Goal: Task Accomplishment & Management: Manage account settings

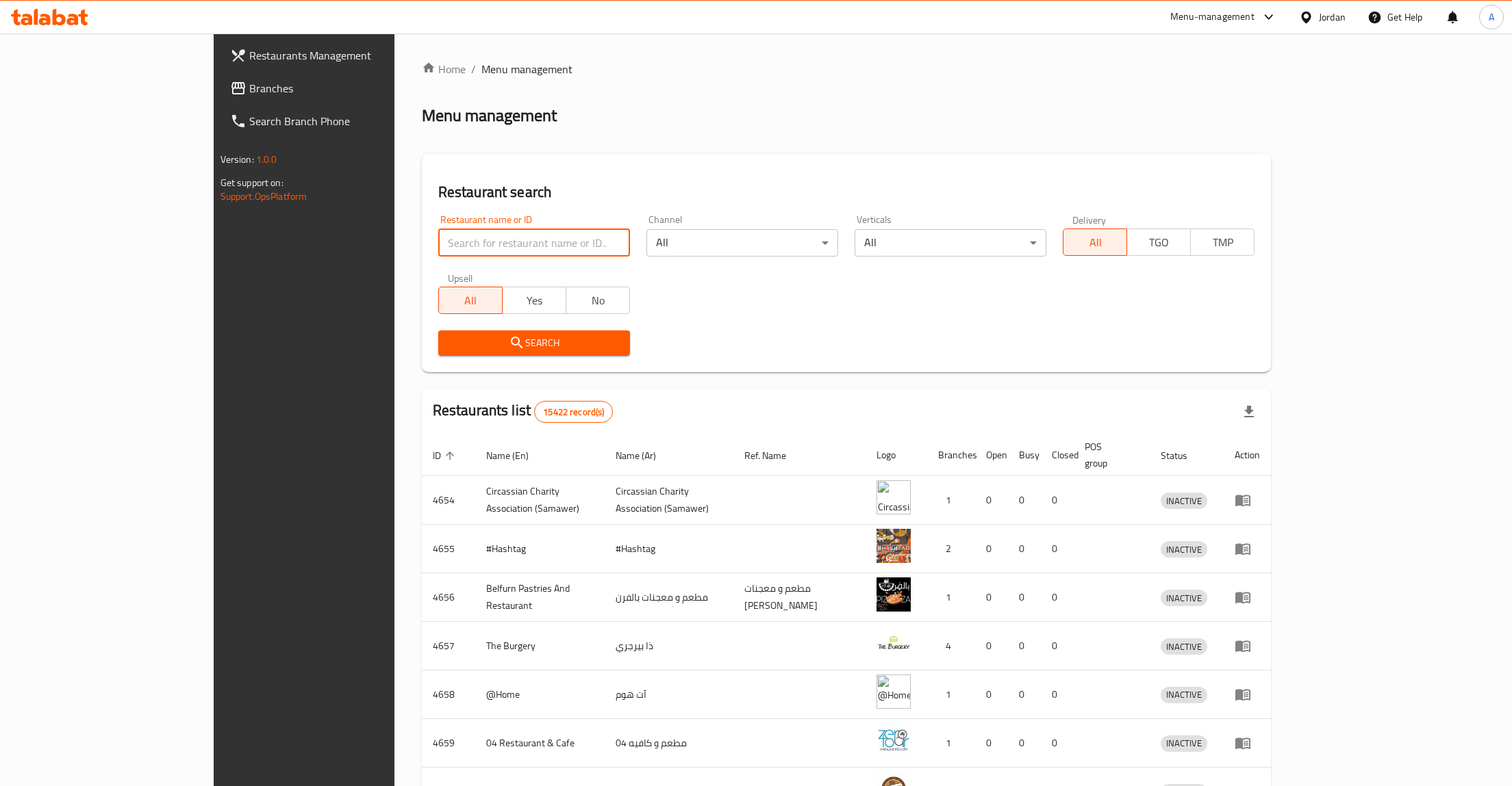
click at [438, 233] on input "search" at bounding box center [534, 243] width 192 height 28
click at [249, 84] on span "Branches" at bounding box center [352, 89] width 206 height 17
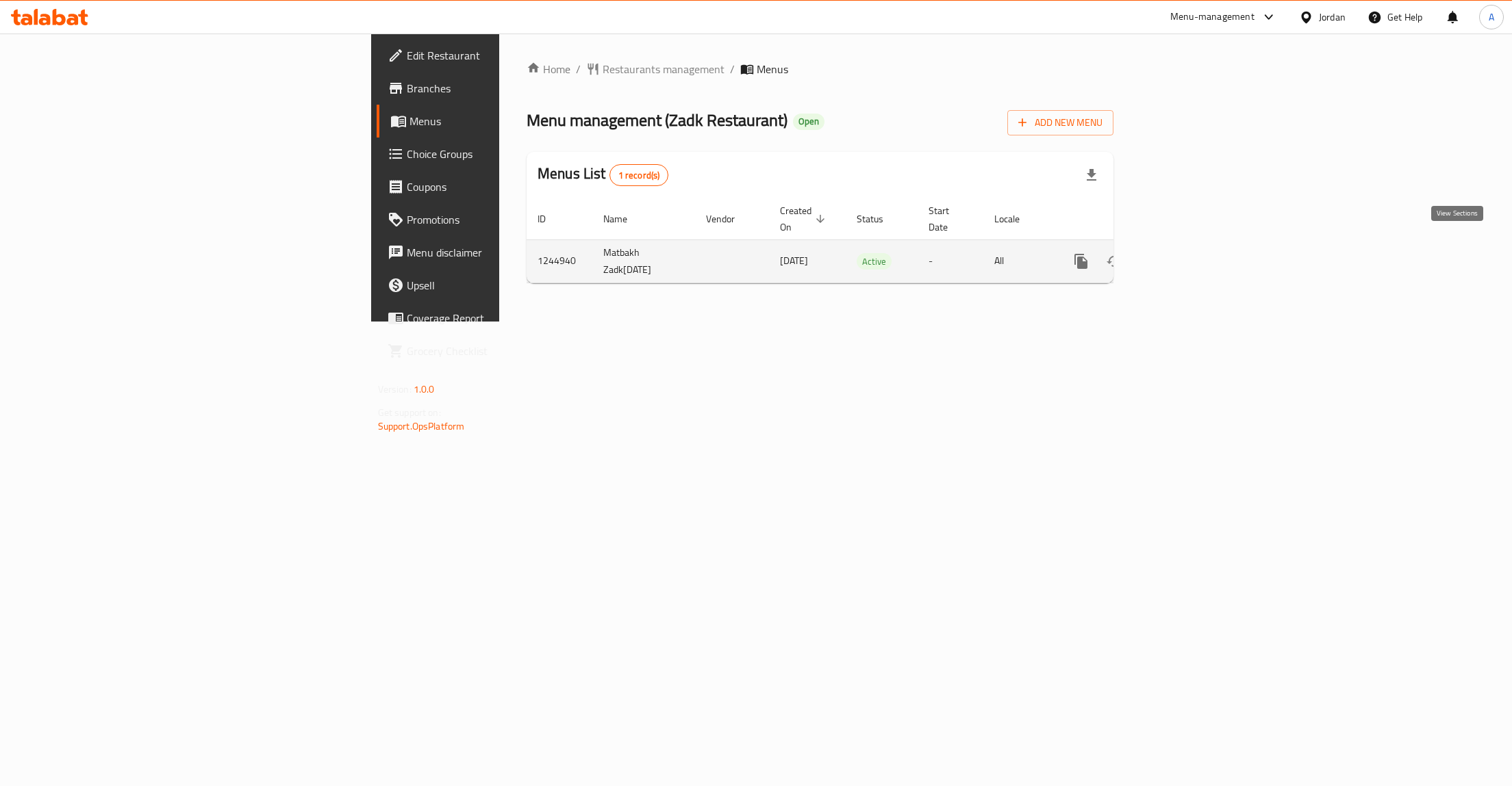
click at [1188, 253] on icon "enhanced table" at bounding box center [1180, 262] width 17 height 17
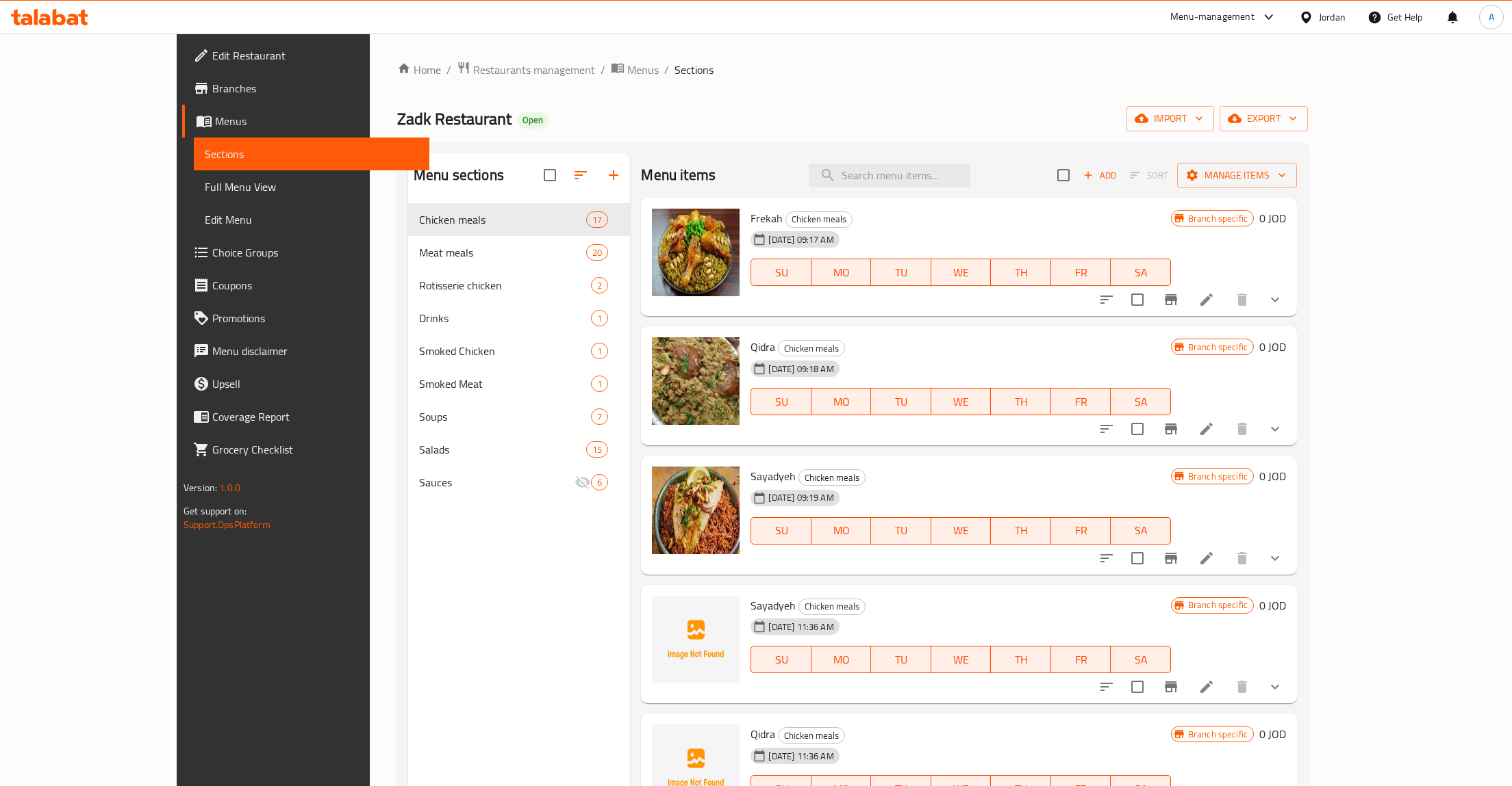
click at [766, 15] on div "Menu-management Jordan Get Help A" at bounding box center [756, 17] width 1512 height 33
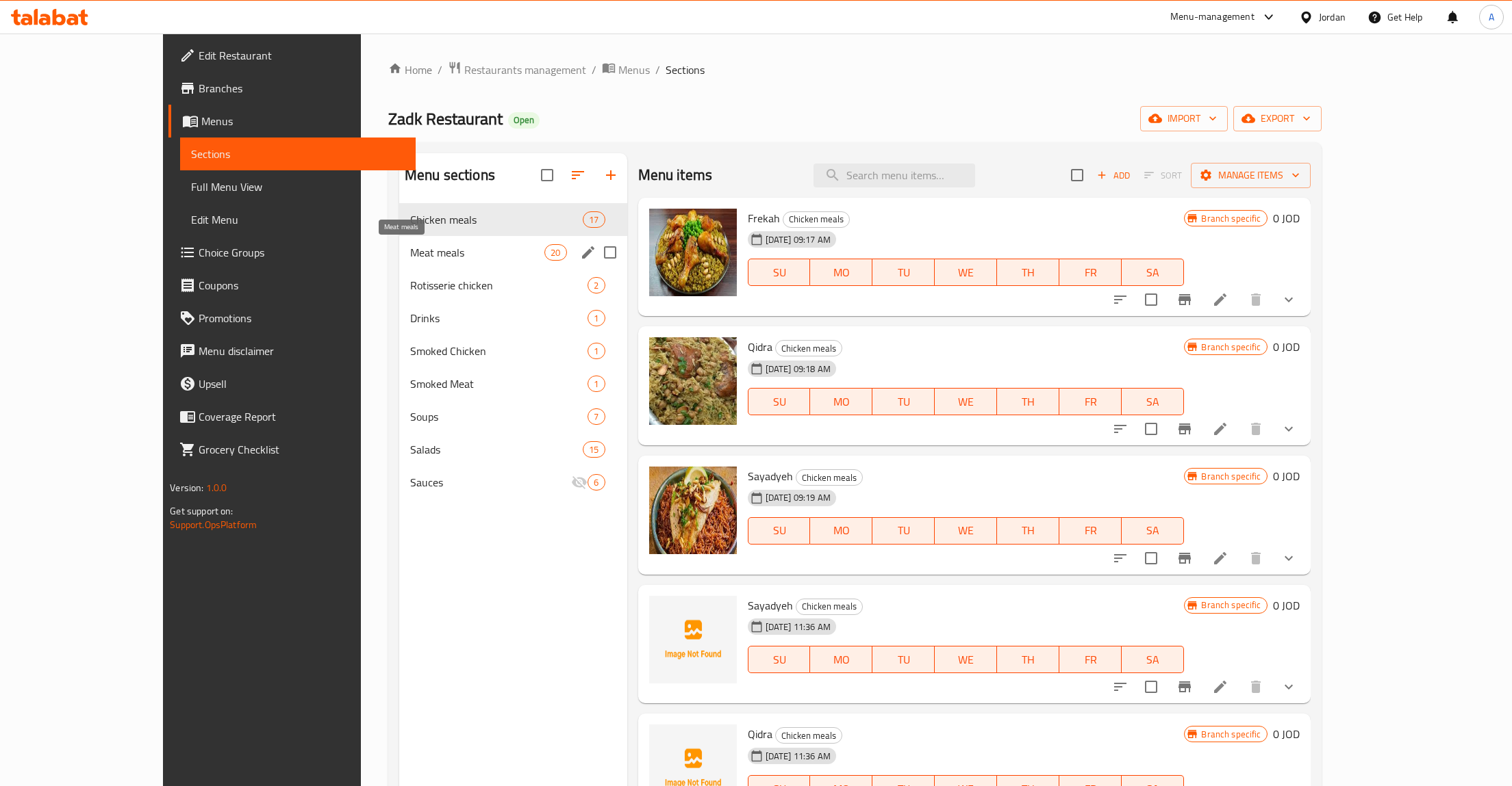
click at [410, 247] on span "Meat meals" at bounding box center [477, 253] width 134 height 17
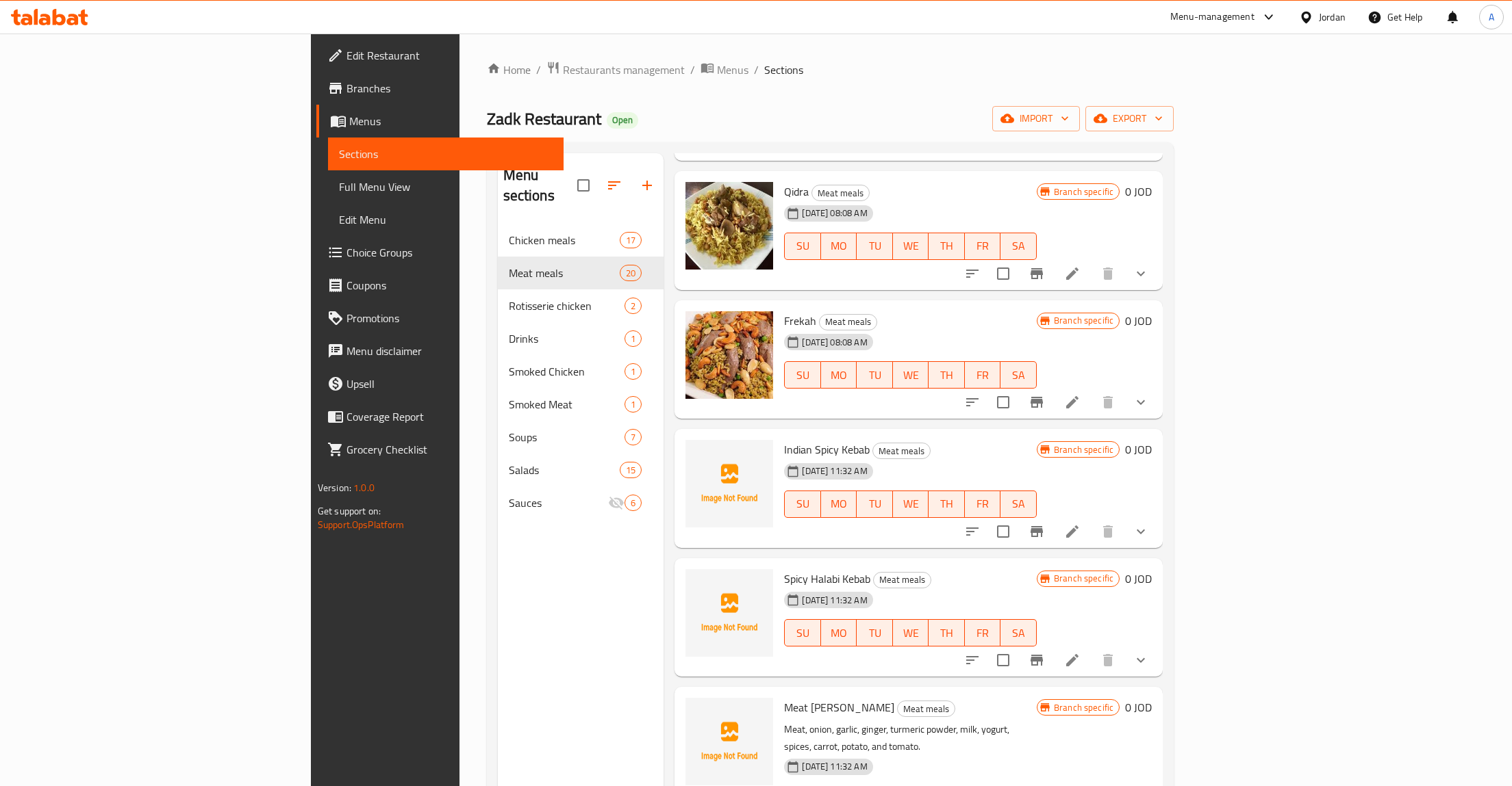
scroll to position [217, 0]
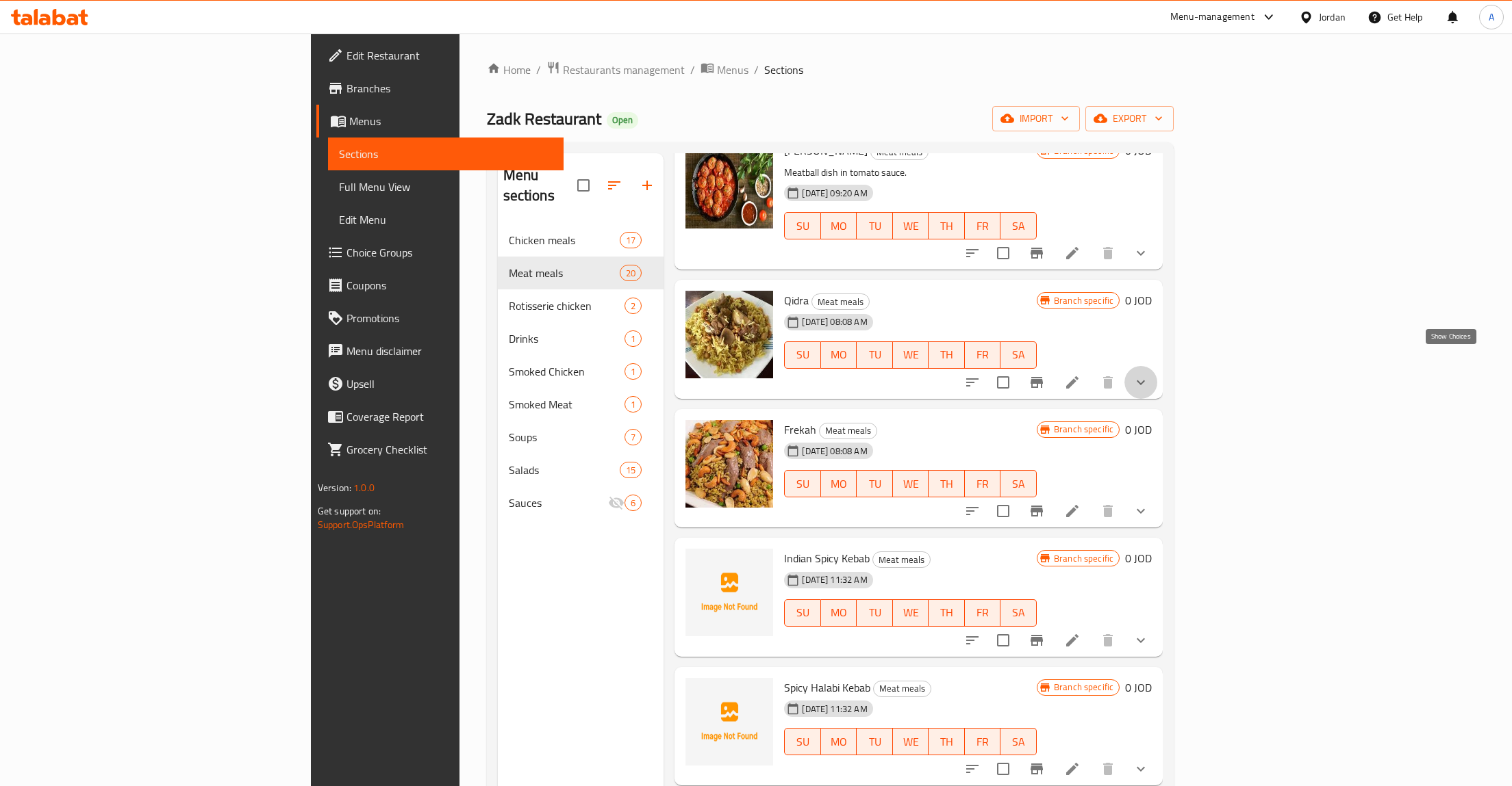
click at [1149, 375] on icon "show more" at bounding box center [1141, 383] width 17 height 17
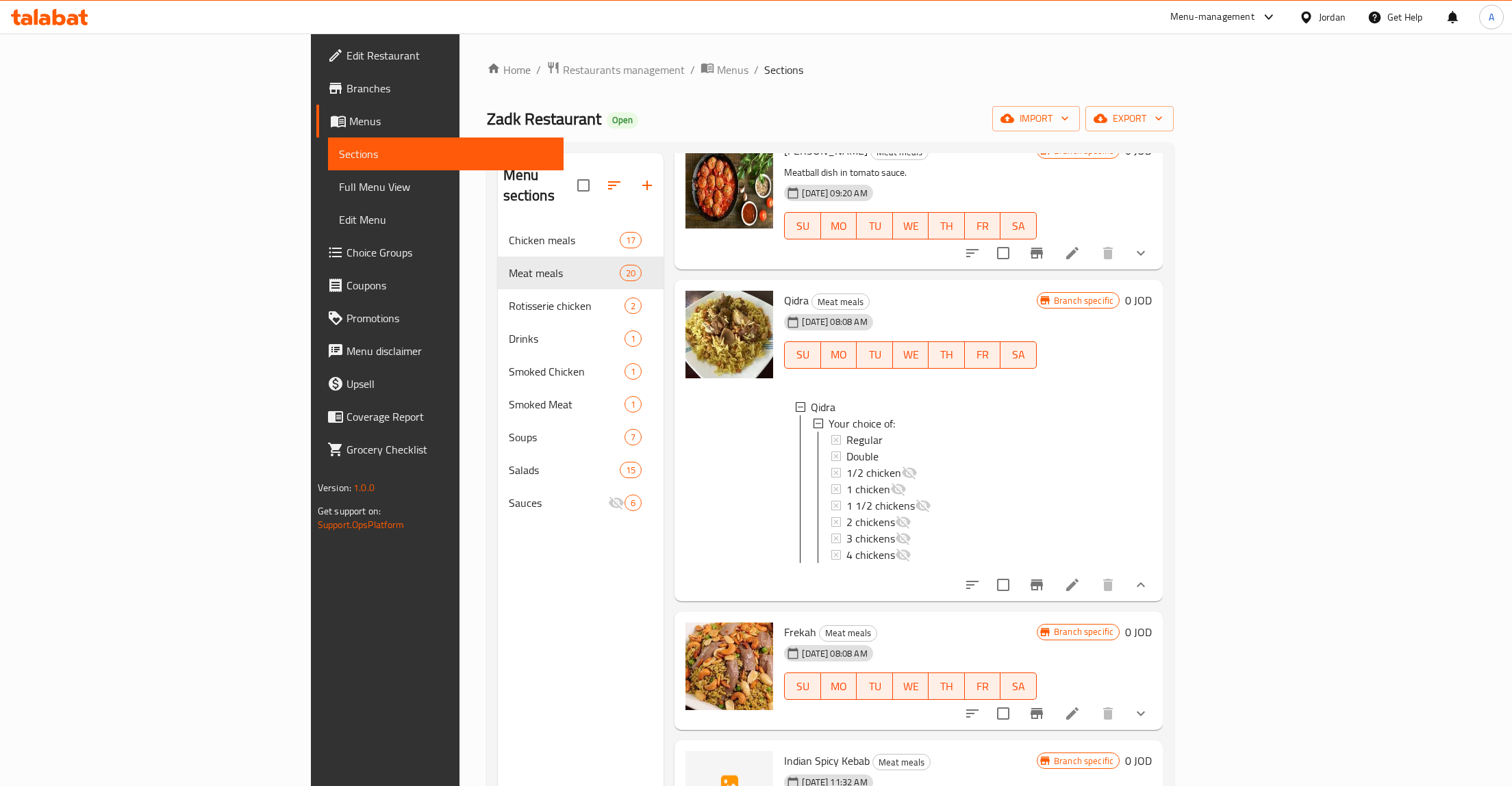
click at [1157, 569] on div at bounding box center [1057, 584] width 202 height 33
click at [1078, 579] on icon at bounding box center [1073, 585] width 12 height 12
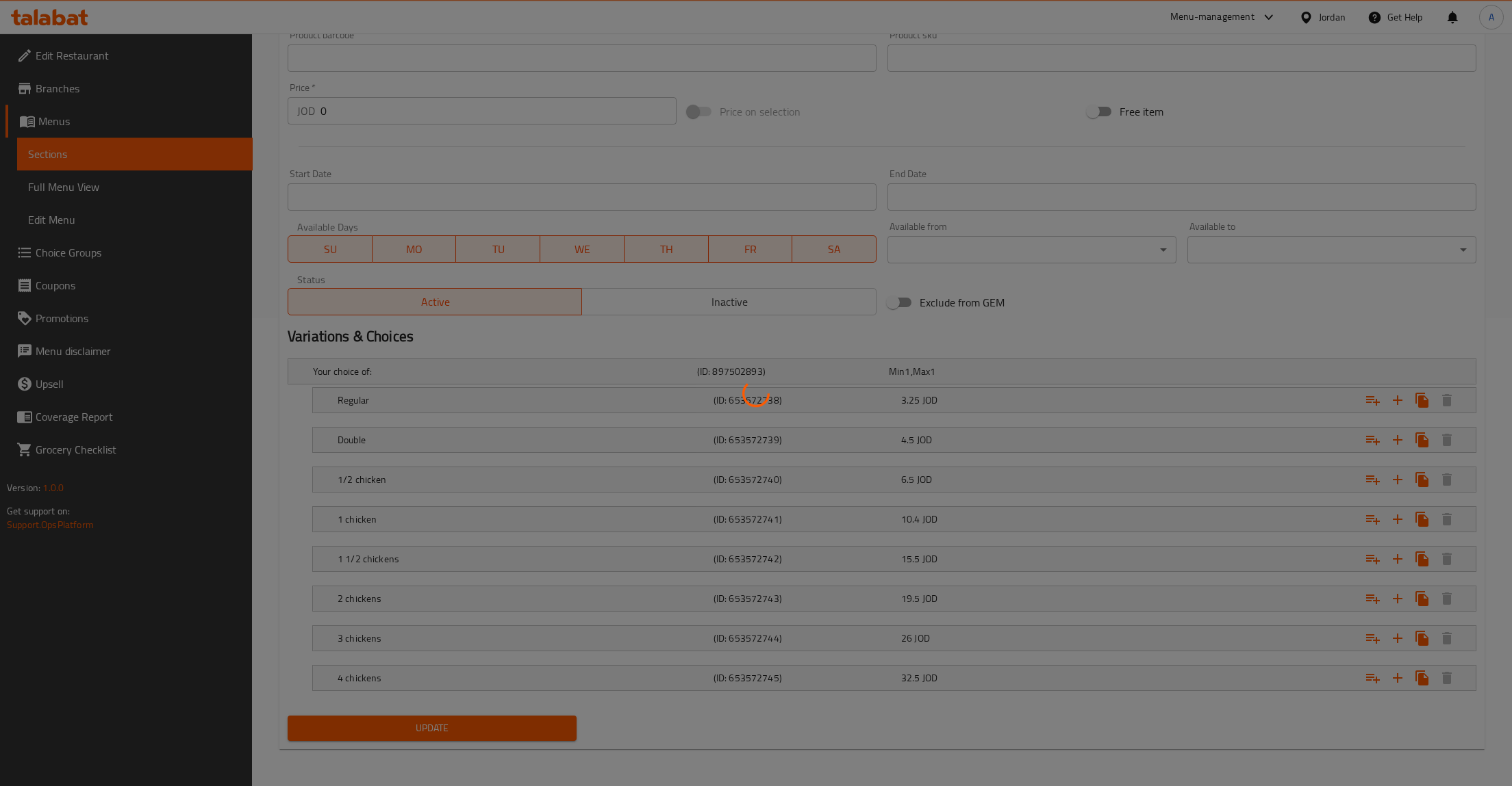
scroll to position [471, 0]
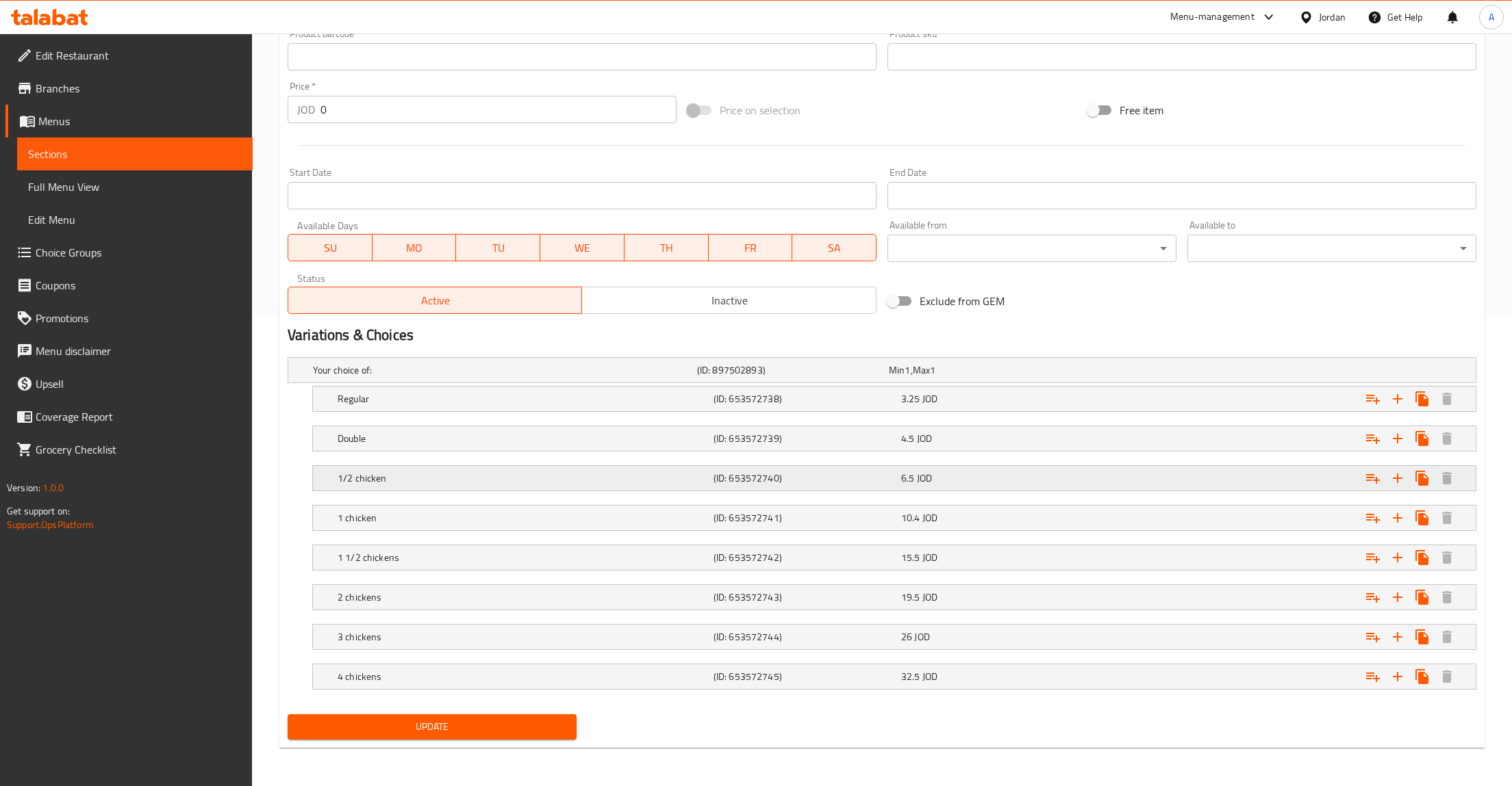
click at [1188, 479] on div "Expand" at bounding box center [1274, 478] width 376 height 30
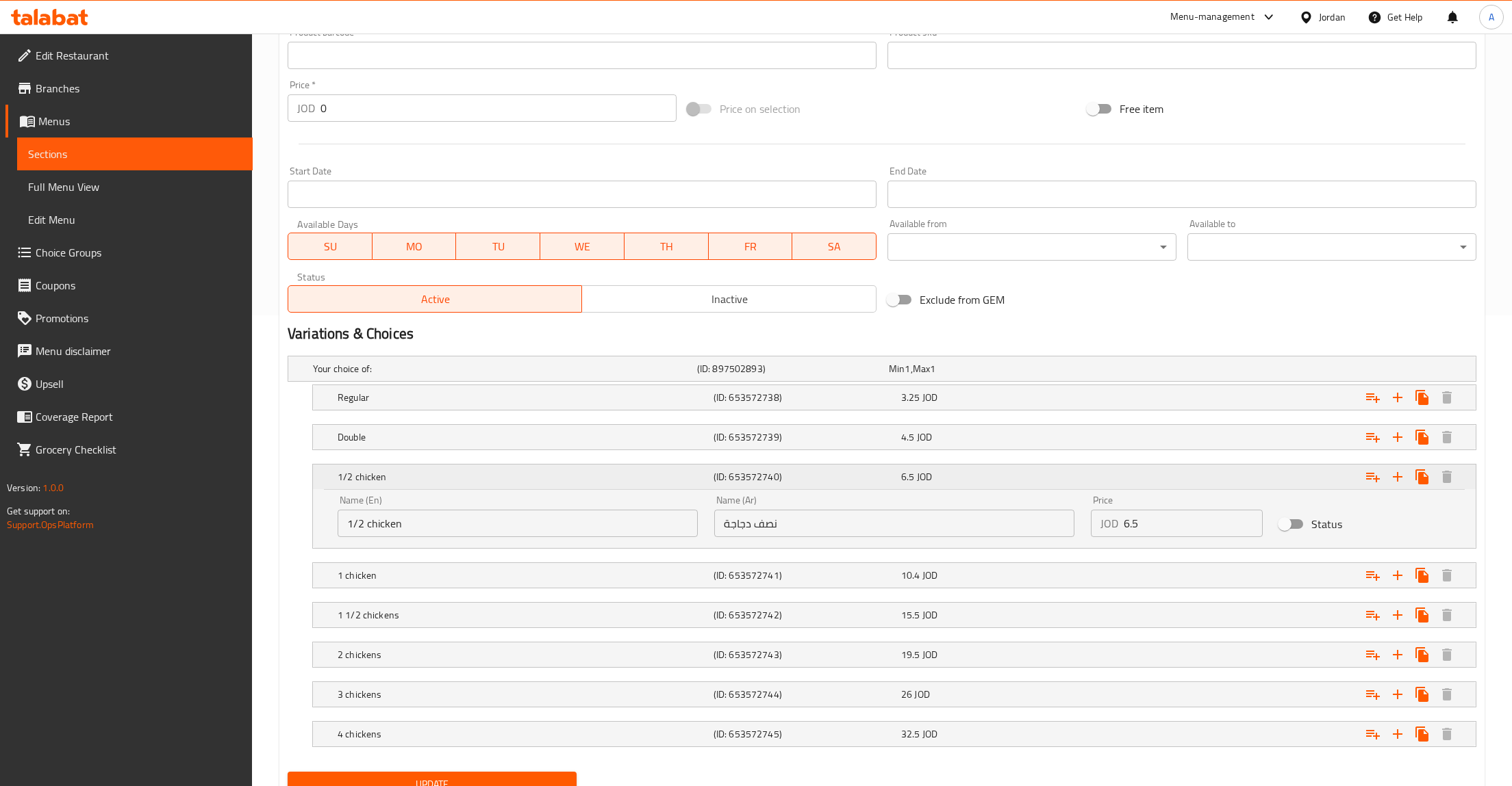
click at [1106, 468] on div "Expand" at bounding box center [1274, 476] width 376 height 30
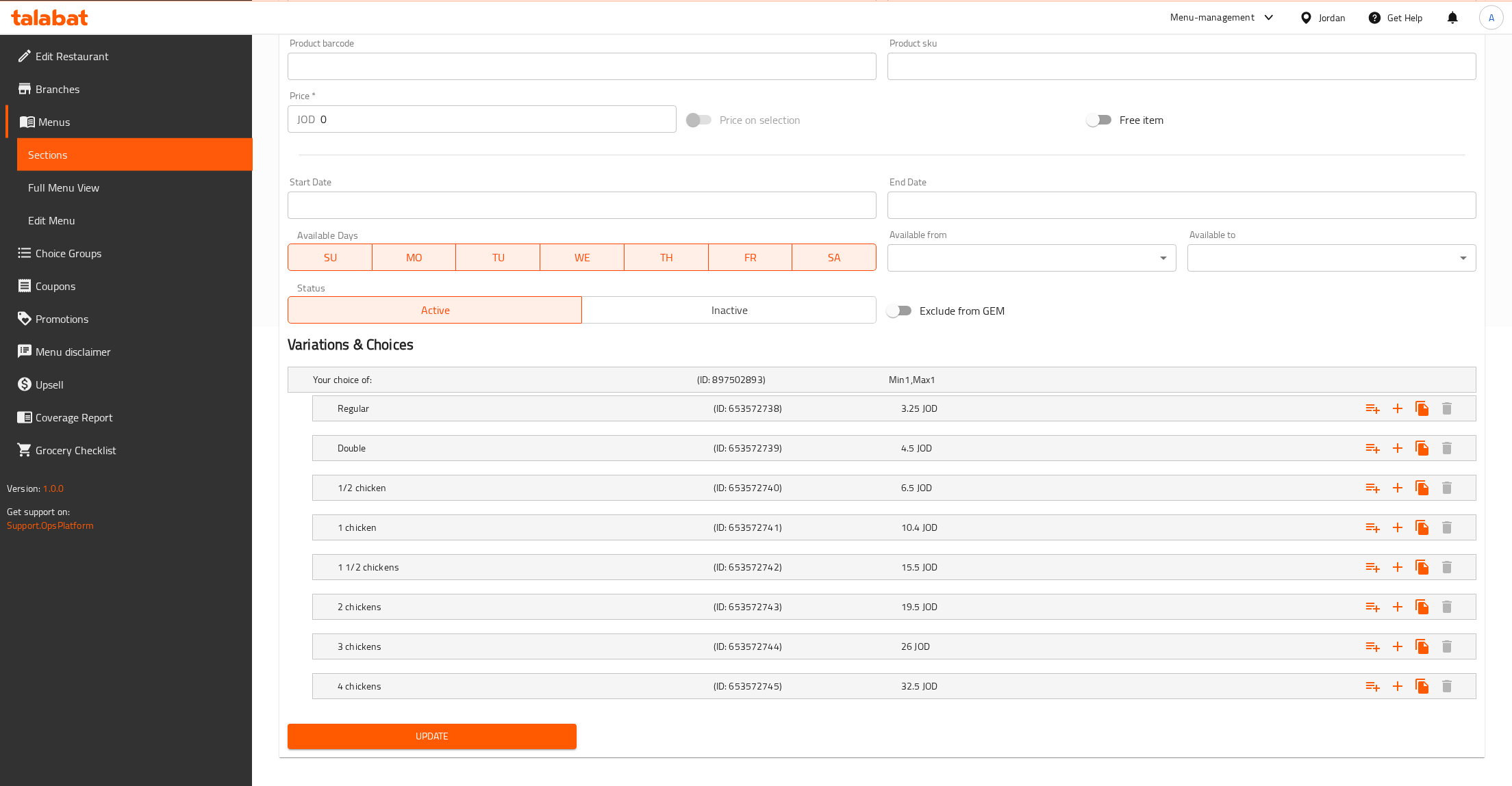
scroll to position [400, 0]
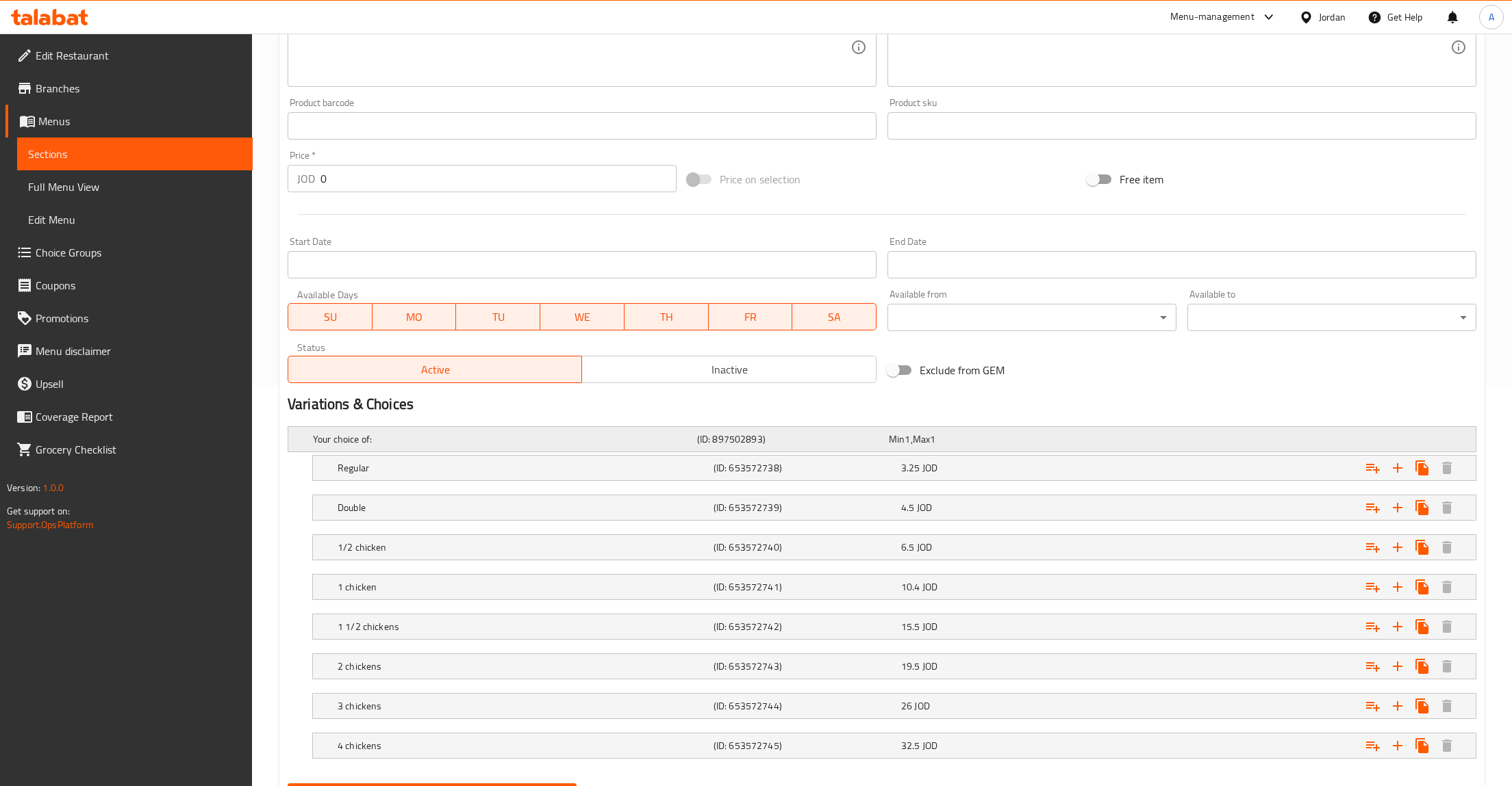
click at [379, 437] on h5 "Your choice of:" at bounding box center [502, 440] width 378 height 14
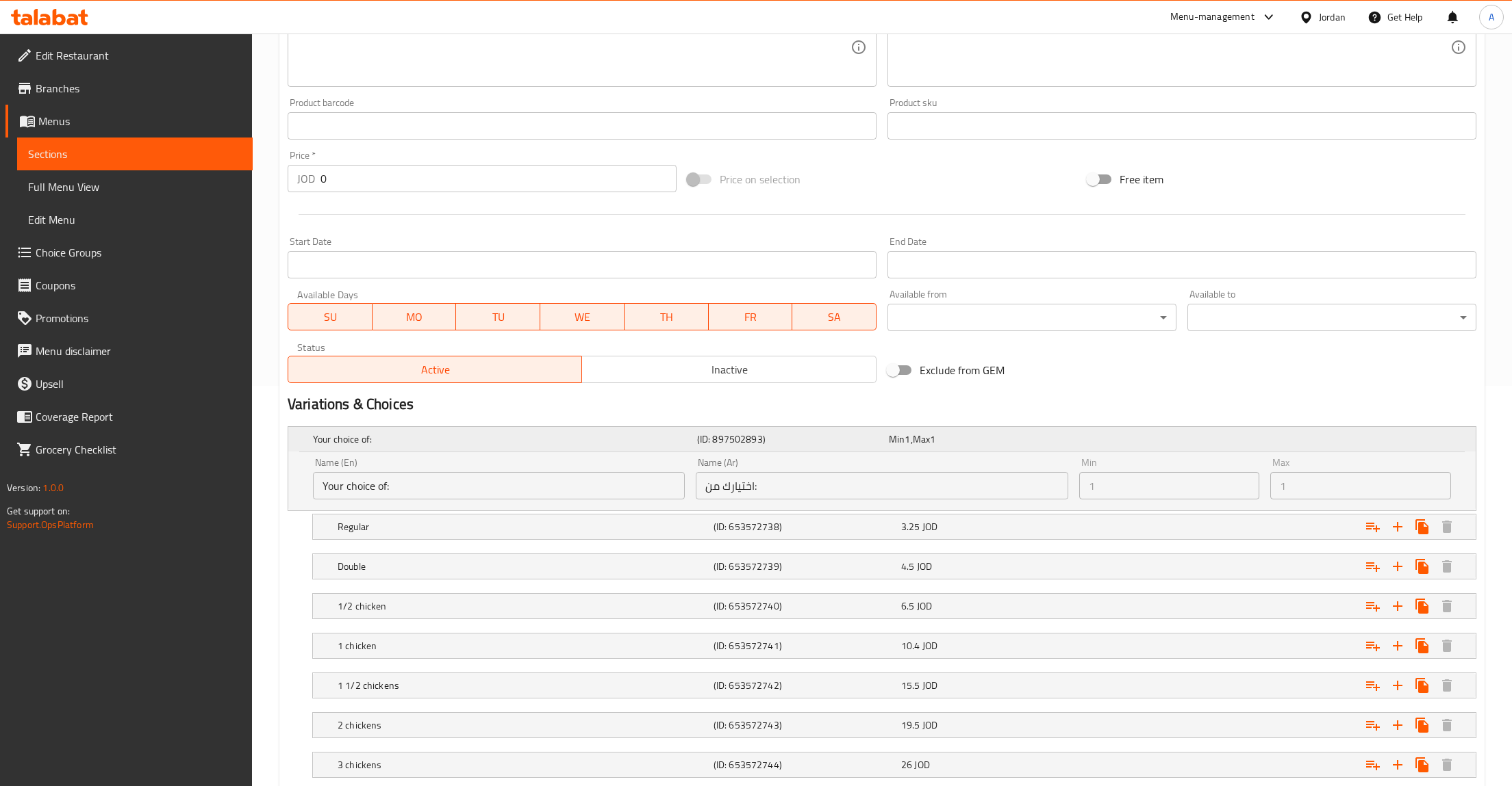
click at [1395, 437] on div "Expand" at bounding box center [1269, 439] width 384 height 6
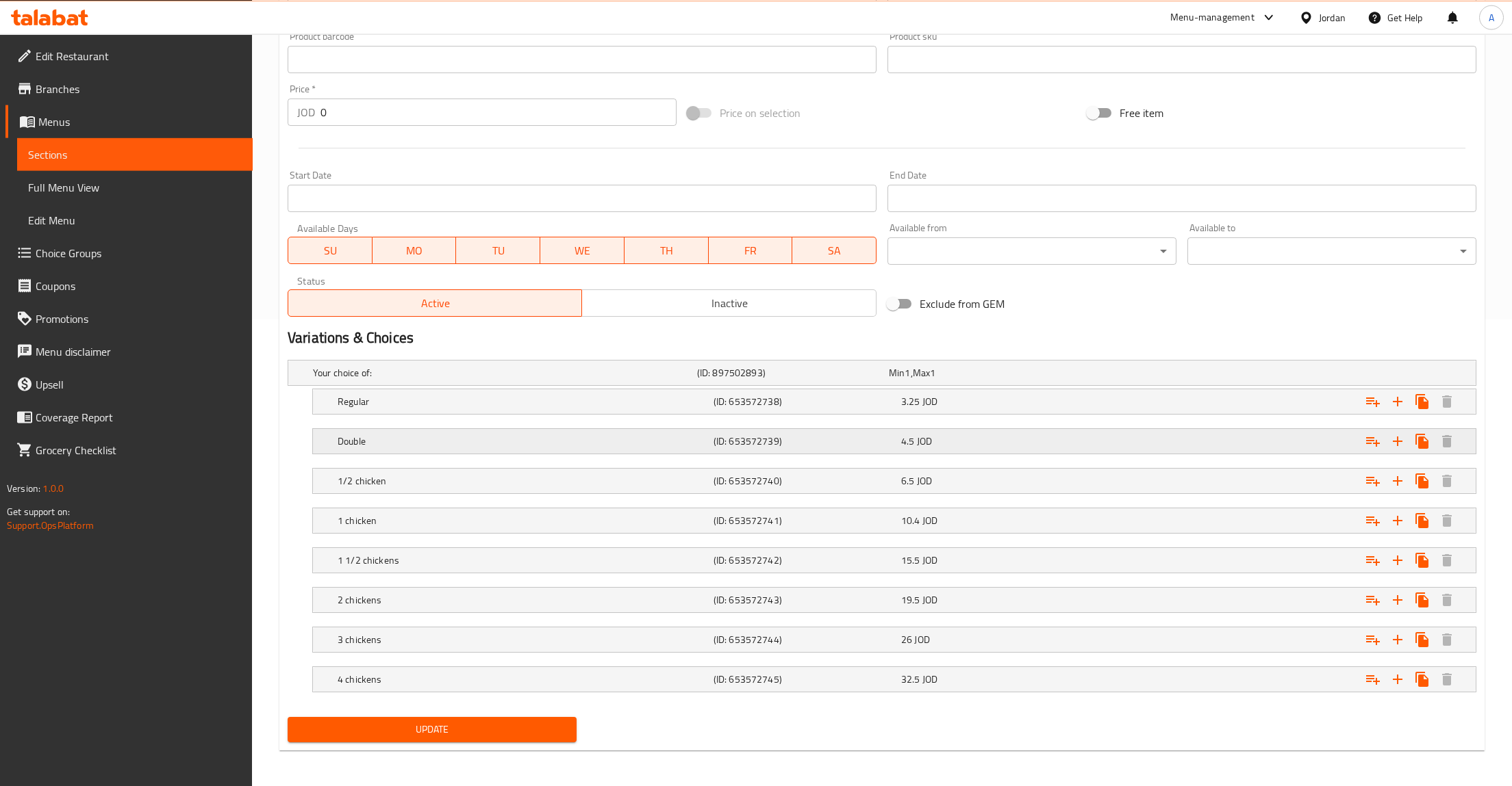
scroll to position [471, 0]
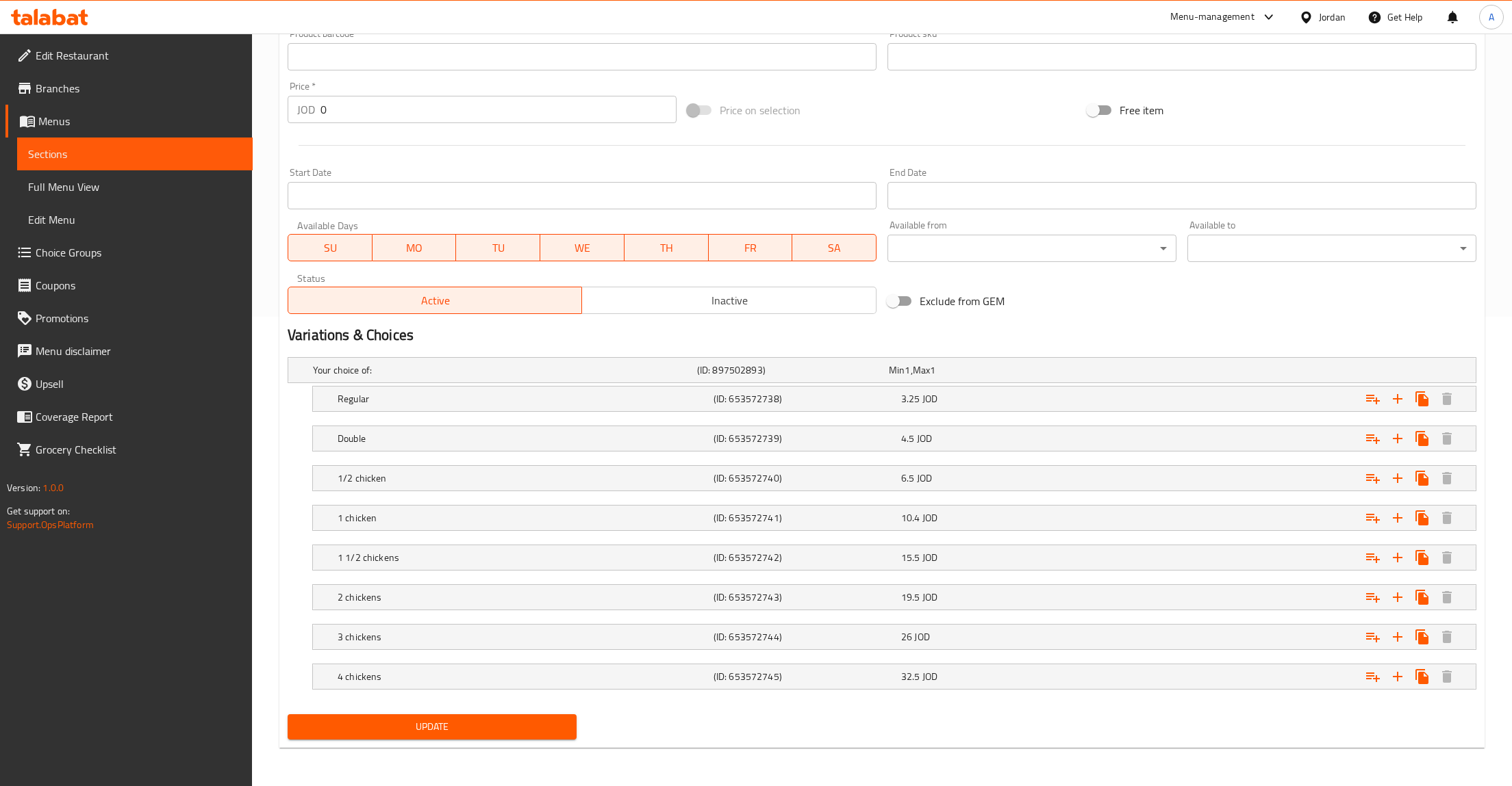
click at [649, 329] on h2 "Variations & Choices" at bounding box center [882, 335] width 1189 height 21
click at [587, 341] on h2 "Variations & Choices" at bounding box center [882, 335] width 1189 height 21
